Goal: Task Accomplishment & Management: Use online tool/utility

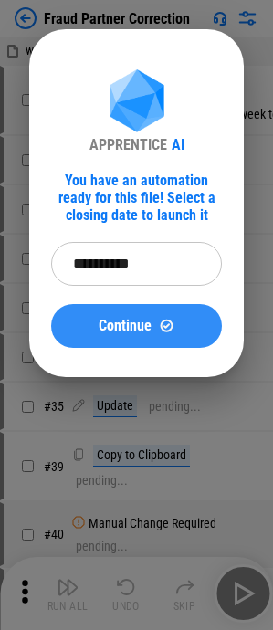
click at [159, 206] on img at bounding box center [167, 326] width 16 height 16
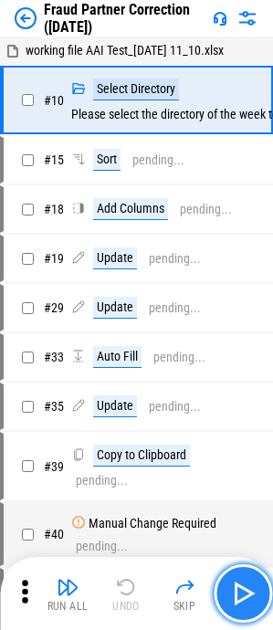
click at [244, 206] on button "button" at bounding box center [243, 593] width 58 height 58
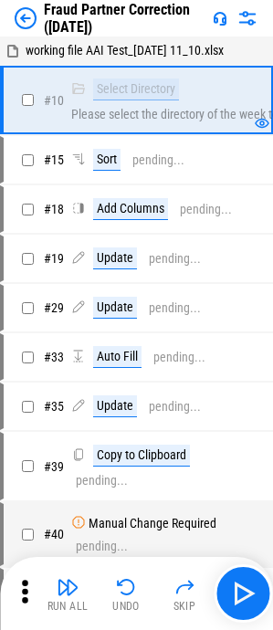
drag, startPoint x: 65, startPoint y: 596, endPoint x: 59, endPoint y: 560, distance: 36.9
click at [65, 206] on img "button" at bounding box center [68, 587] width 22 height 22
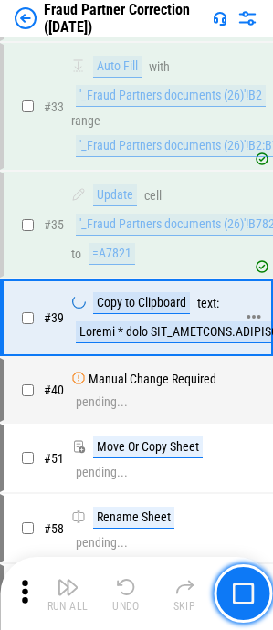
scroll to position [498, 0]
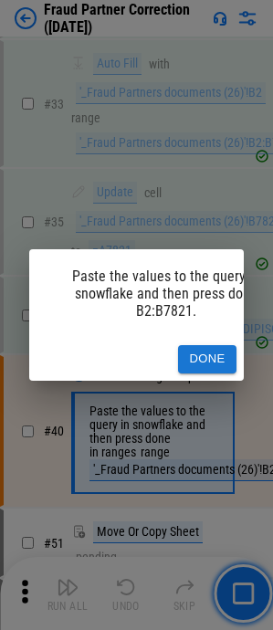
click at [211, 206] on button "Done" at bounding box center [207, 359] width 58 height 28
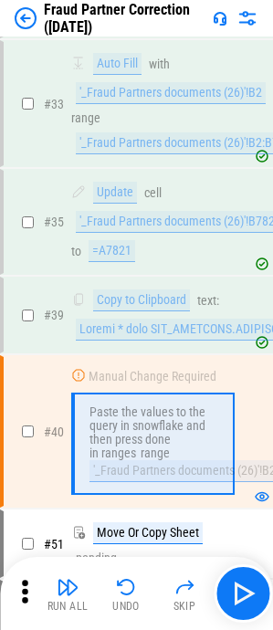
click at [65, 206] on div "Run All Undo Skip" at bounding box center [138, 593] width 255 height 58
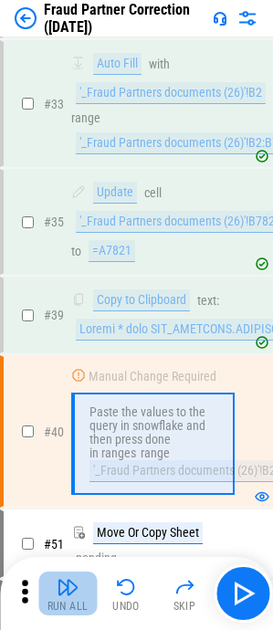
click at [57, 206] on div "Run All" at bounding box center [67, 606] width 41 height 11
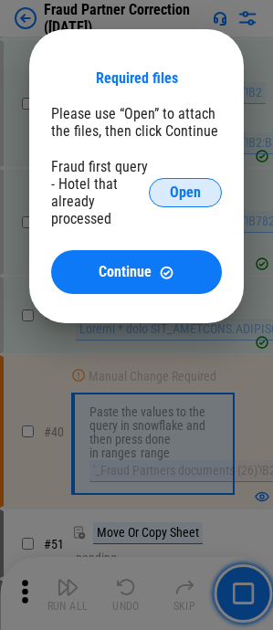
click at [174, 198] on span "Open" at bounding box center [185, 192] width 31 height 15
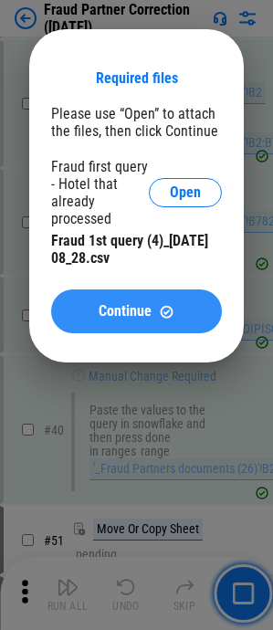
click at [132, 206] on span "Continue" at bounding box center [125, 311] width 53 height 15
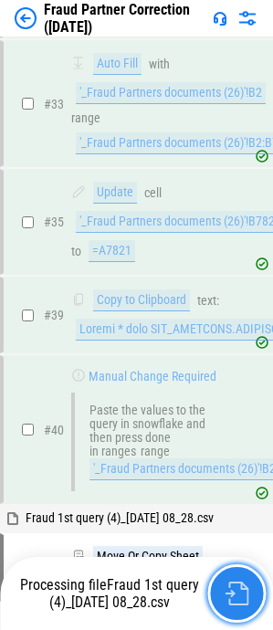
click at [234, 206] on button "button" at bounding box center [236, 593] width 58 height 58
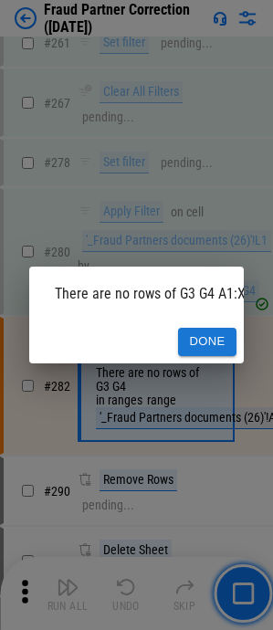
scroll to position [3231, 0]
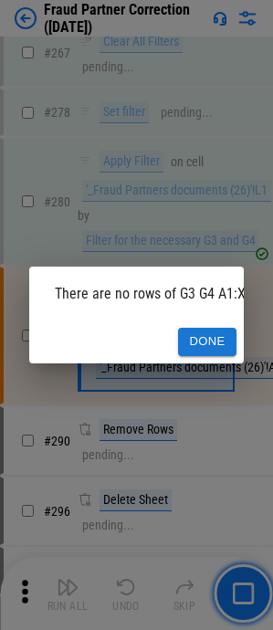
click at [195, 206] on button "Done" at bounding box center [207, 342] width 58 height 28
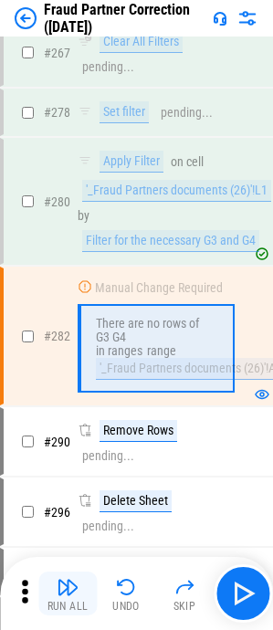
click at [69, 206] on img "button" at bounding box center [68, 587] width 22 height 22
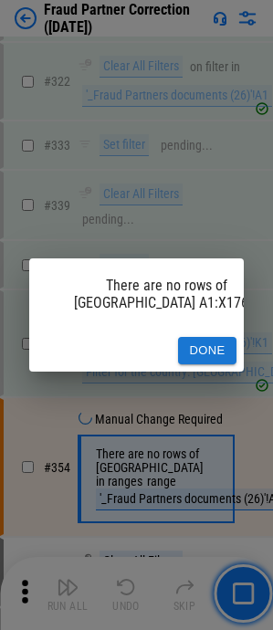
scroll to position [4202, 0]
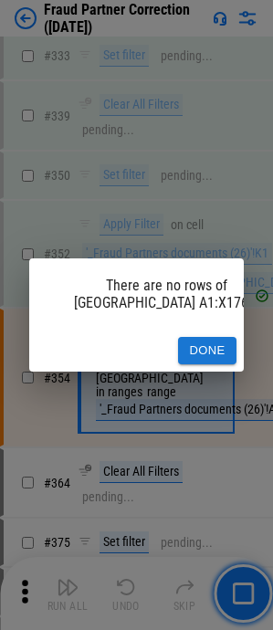
click at [230, 206] on button "Done" at bounding box center [207, 351] width 58 height 28
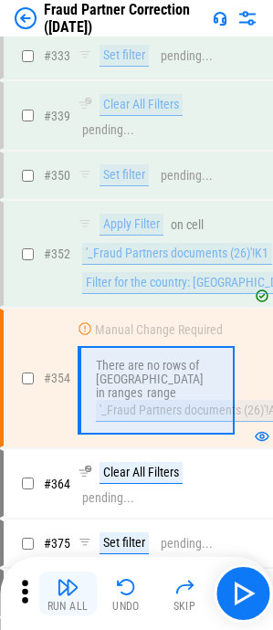
click at [62, 206] on img "button" at bounding box center [68, 587] width 22 height 22
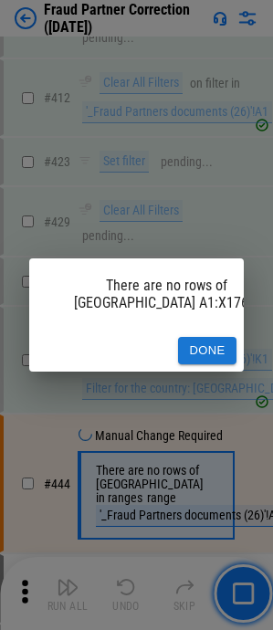
scroll to position [5342, 0]
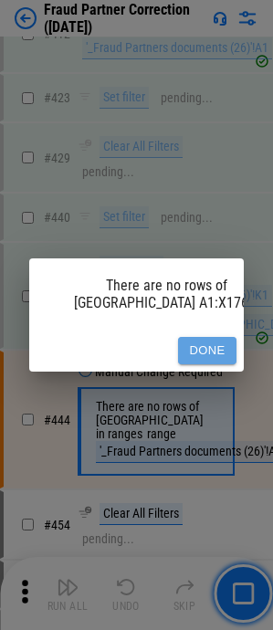
click at [216, 206] on button "Done" at bounding box center [207, 351] width 58 height 28
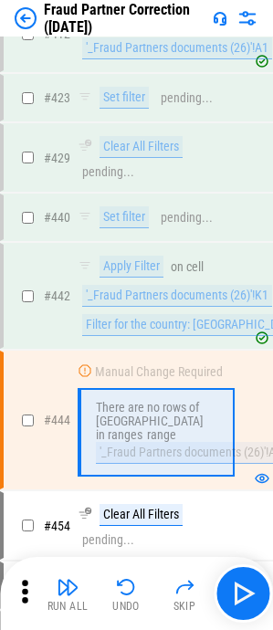
click at [66, 206] on div "Run All Undo Skip" at bounding box center [138, 593] width 255 height 58
click at [72, 206] on img "button" at bounding box center [68, 587] width 22 height 22
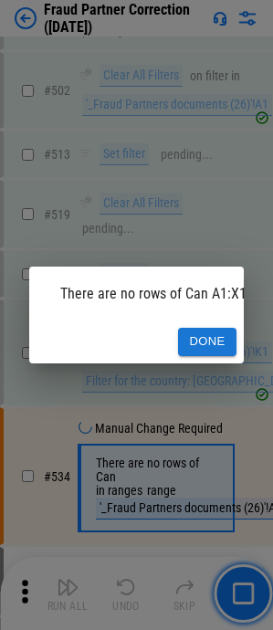
scroll to position [6482, 0]
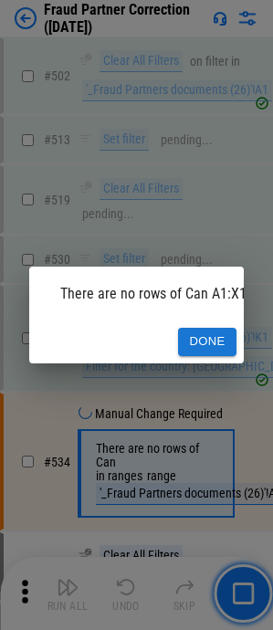
click at [212, 206] on button "Done" at bounding box center [207, 342] width 58 height 28
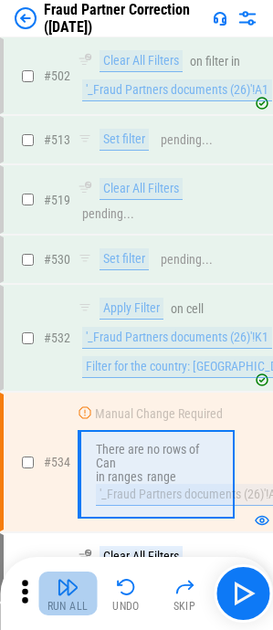
click at [59, 206] on img "button" at bounding box center [68, 587] width 22 height 22
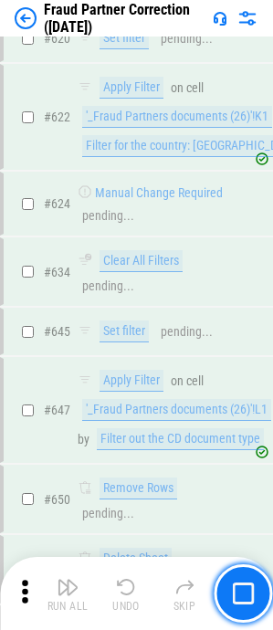
scroll to position [8518, 0]
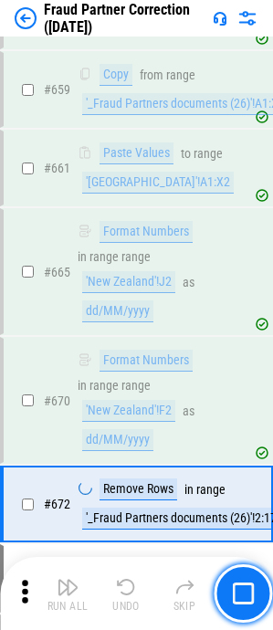
click at [168, 206] on div "'_Fraud Partners documents (26)'!2:1760" at bounding box center [187, 519] width 211 height 22
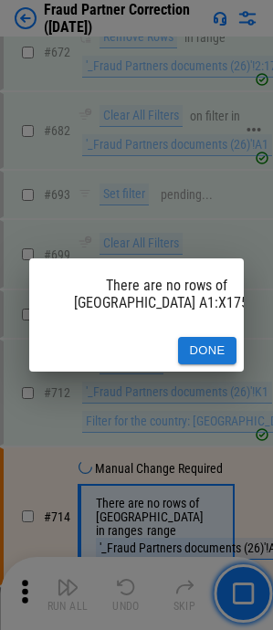
scroll to position [8982, 0]
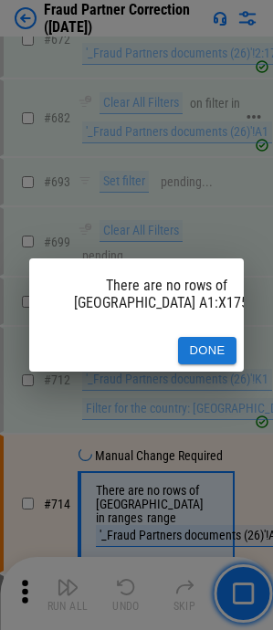
click at [226, 206] on div "Done" at bounding box center [136, 351] width 215 height 43
click at [219, 206] on button "Done" at bounding box center [207, 351] width 58 height 28
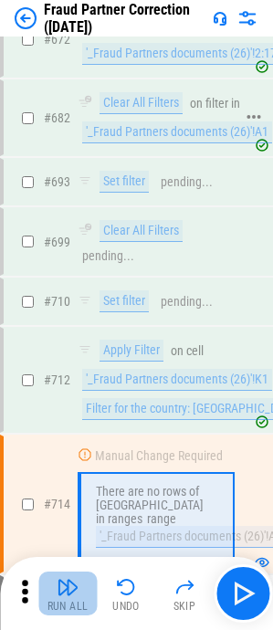
click at [43, 206] on button "Run All" at bounding box center [67, 594] width 58 height 44
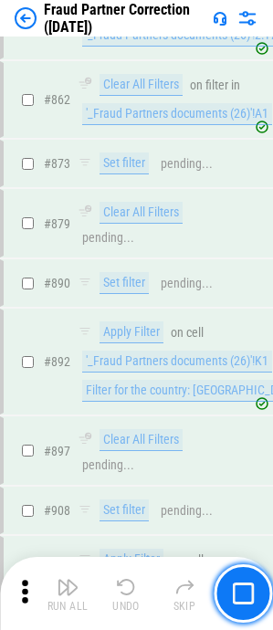
scroll to position [11598, 0]
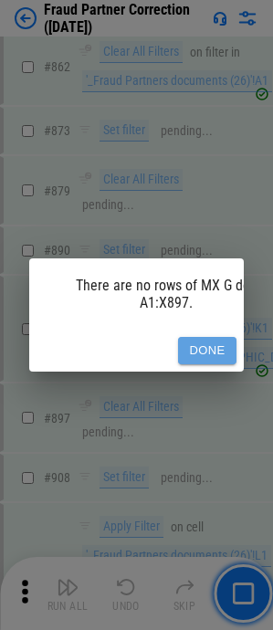
click at [190, 206] on button "Done" at bounding box center [207, 351] width 58 height 28
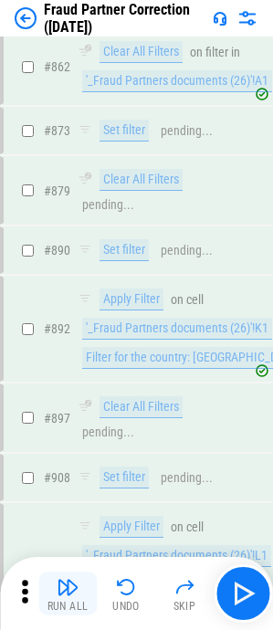
click at [79, 206] on button "Run All" at bounding box center [67, 594] width 58 height 44
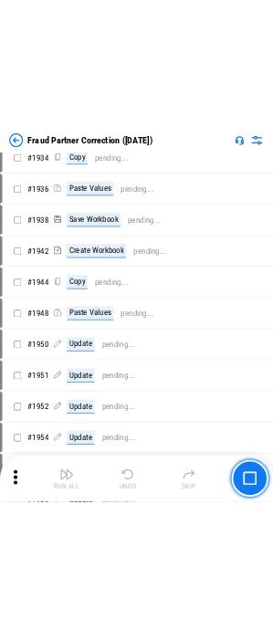
scroll to position [20222, 0]
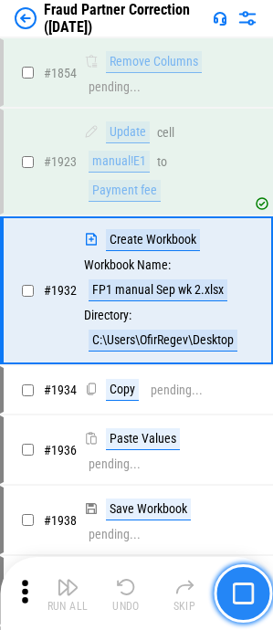
drag, startPoint x: 269, startPoint y: 626, endPoint x: 247, endPoint y: 603, distance: 32.3
click at [269, 206] on div "Run All Undo Skip" at bounding box center [136, 593] width 273 height 73
click at [246, 206] on img "button" at bounding box center [243, 594] width 22 height 22
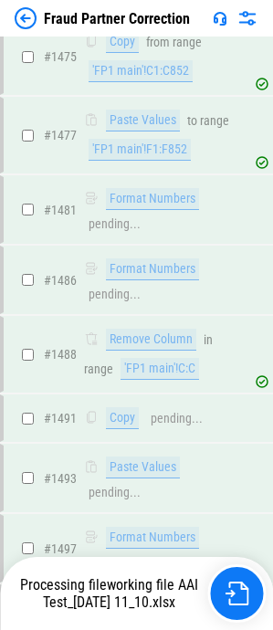
scroll to position [17541, 0]
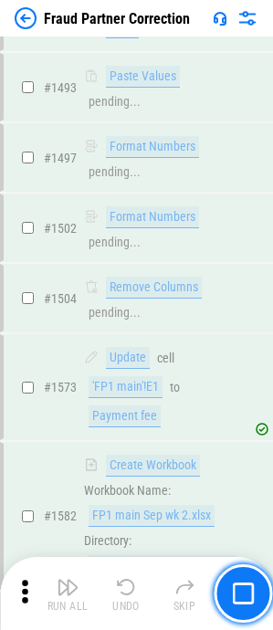
click at [200, 597] on div "Run All Undo Skip" at bounding box center [138, 593] width 255 height 58
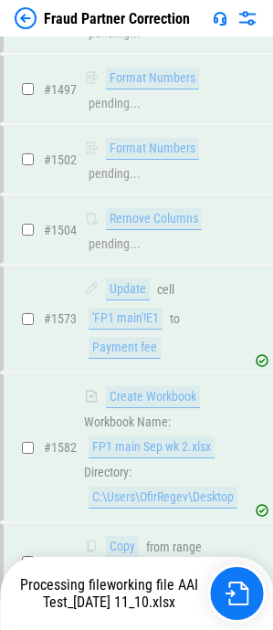
scroll to position [17737, 0]
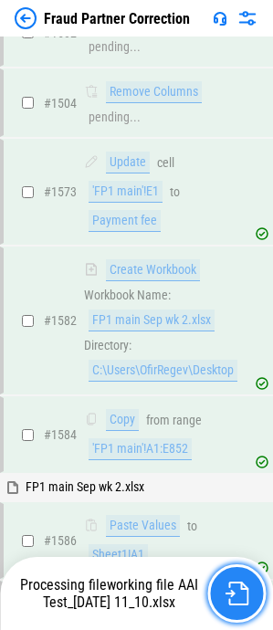
click at [210, 597] on button "button" at bounding box center [236, 593] width 58 height 58
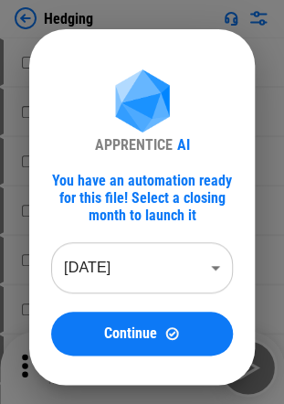
click at [177, 270] on body "Hedging # 3 Import Sheet pending... # 4 Import Sheet pending... # 11 Duplicate …" at bounding box center [142, 202] width 284 height 404
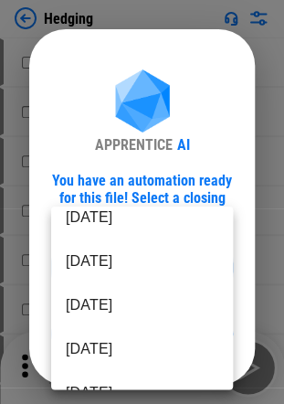
scroll to position [183, 0]
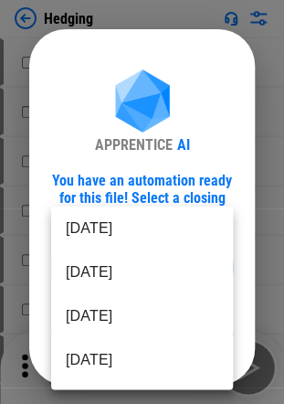
click at [118, 311] on li "Mar 2025" at bounding box center [142, 316] width 182 height 44
type input "********"
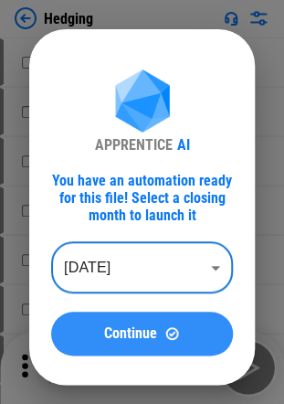
click at [161, 340] on div "Continue" at bounding box center [142, 333] width 138 height 16
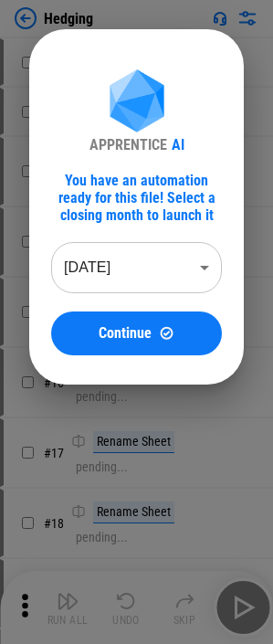
click at [195, 268] on body "Hedging # 3 Import Sheet pending... # 4 Import Sheet pending... # 11 Duplicate …" at bounding box center [136, 322] width 273 height 644
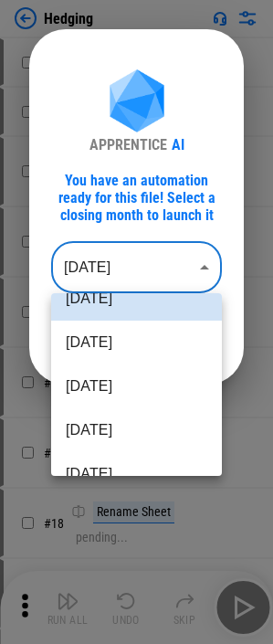
scroll to position [183, 0]
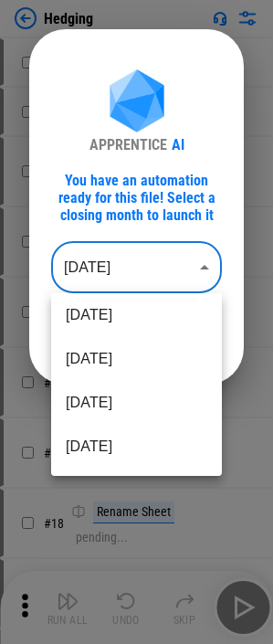
click at [159, 403] on li "Mar 2025" at bounding box center [136, 403] width 171 height 44
type input "********"
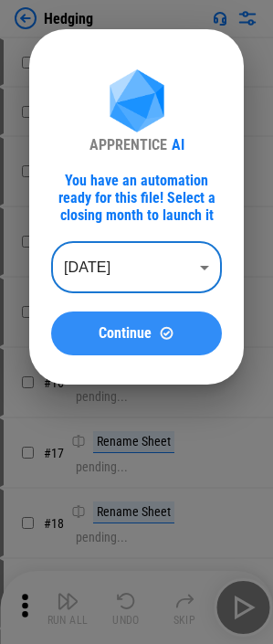
click at [148, 331] on span "Continue" at bounding box center [125, 333] width 53 height 15
